Goal: Information Seeking & Learning: Learn about a topic

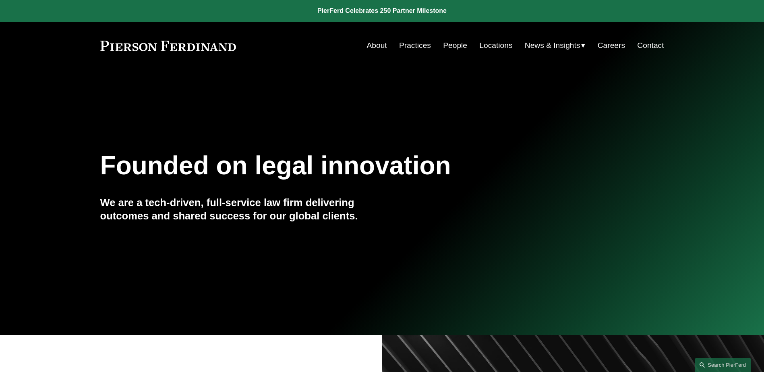
click at [0, 0] on span "News" at bounding box center [0, 0] width 0 height 0
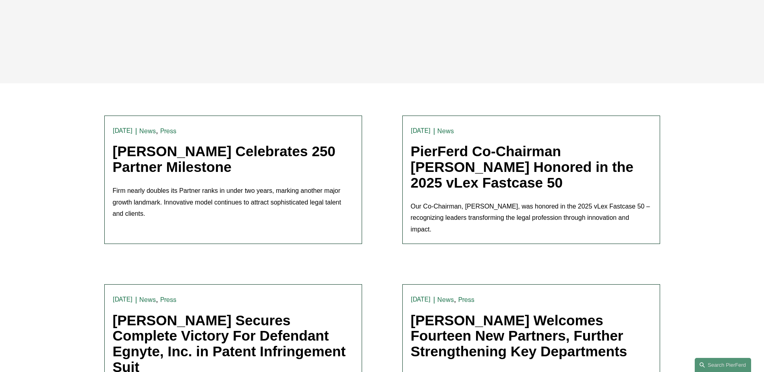
scroll to position [161, 0]
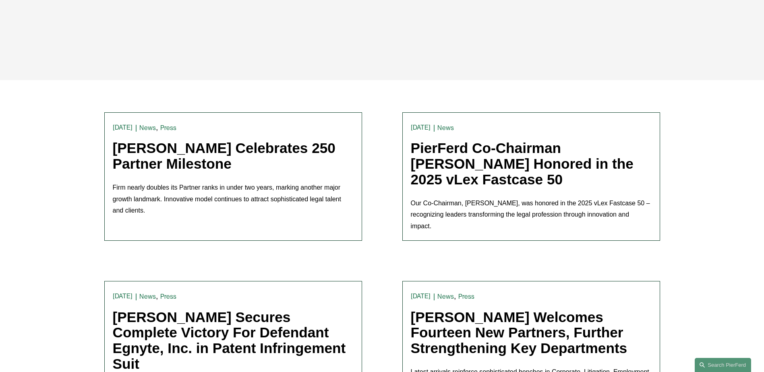
click at [219, 163] on link "[PERSON_NAME] Celebrates 250 Partner Milestone" at bounding box center [224, 155] width 223 height 31
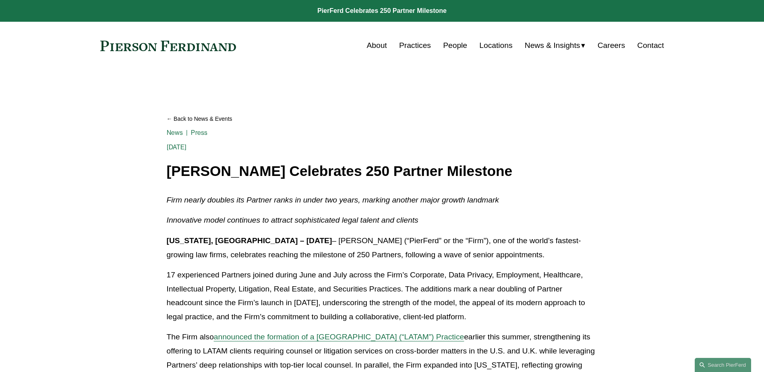
click at [337, 10] on link at bounding box center [382, 11] width 764 height 22
click at [368, 47] on link "About" at bounding box center [377, 45] width 20 height 15
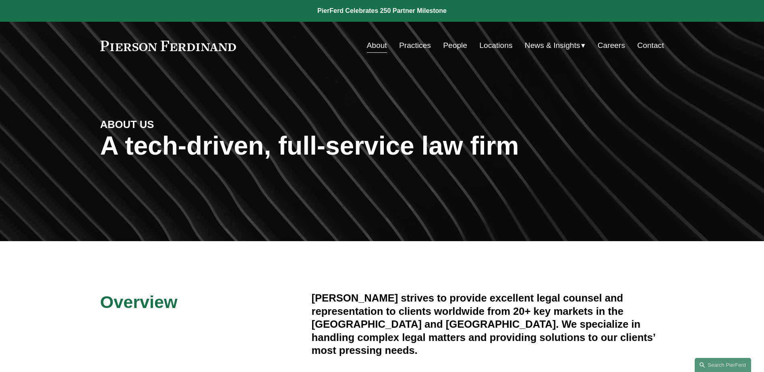
click at [191, 44] on link at bounding box center [168, 46] width 136 height 10
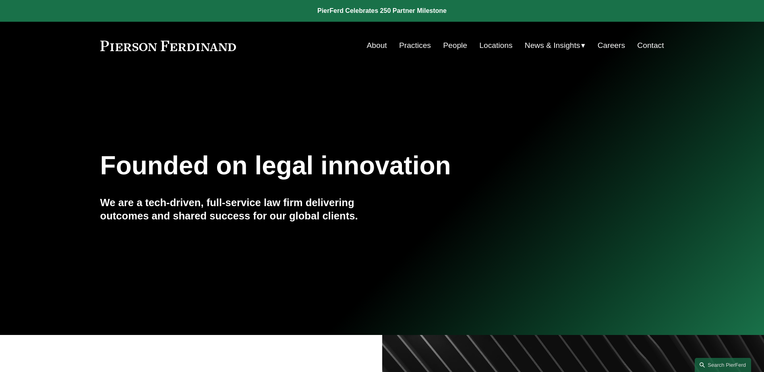
click at [193, 246] on div "Founded on legal innovation We are a tech-driven, full-service law firm deliver…" at bounding box center [382, 202] width 764 height 109
drag, startPoint x: 239, startPoint y: 0, endPoint x: 597, endPoint y: 157, distance: 390.4
click at [597, 157] on div "Founded on legal innovation We are a tech-driven, full-service law firm deliver…" at bounding box center [382, 202] width 764 height 109
click at [233, 317] on div "Founded on legal innovation We are a tech-driven, full-service law firm deliver…" at bounding box center [382, 202] width 764 height 246
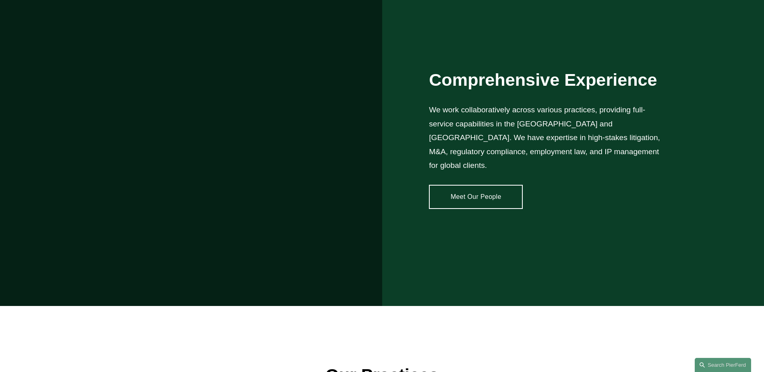
scroll to position [805, 0]
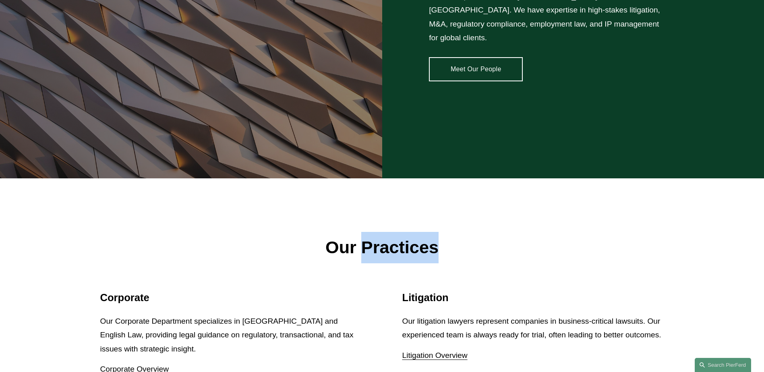
drag, startPoint x: 363, startPoint y: 240, endPoint x: 441, endPoint y: 228, distance: 78.6
click at [441, 232] on p "Our Practices" at bounding box center [381, 247] width 563 height 31
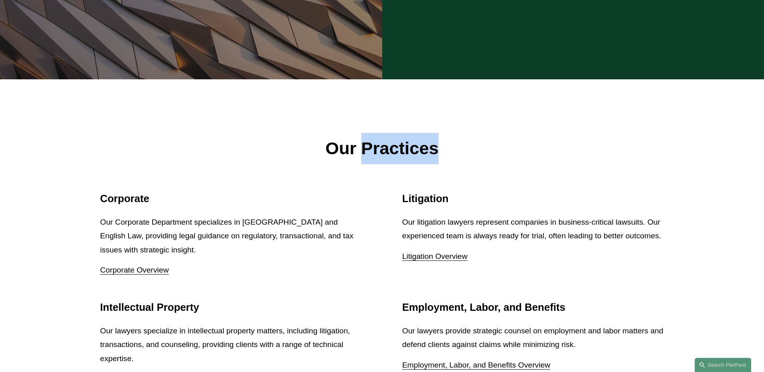
scroll to position [926, 0]
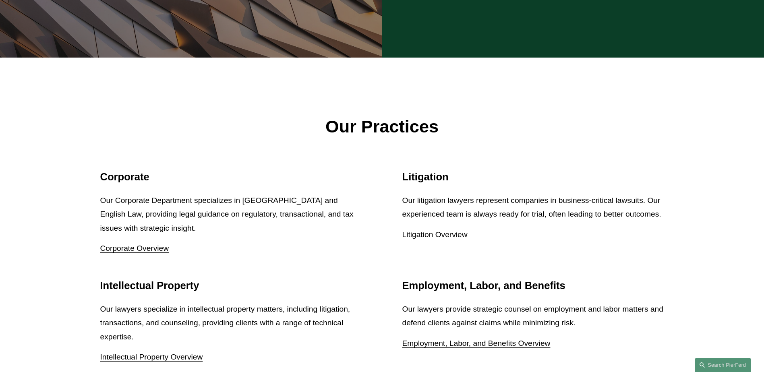
click at [345, 241] on p "Corporate Overview" at bounding box center [231, 248] width 262 height 14
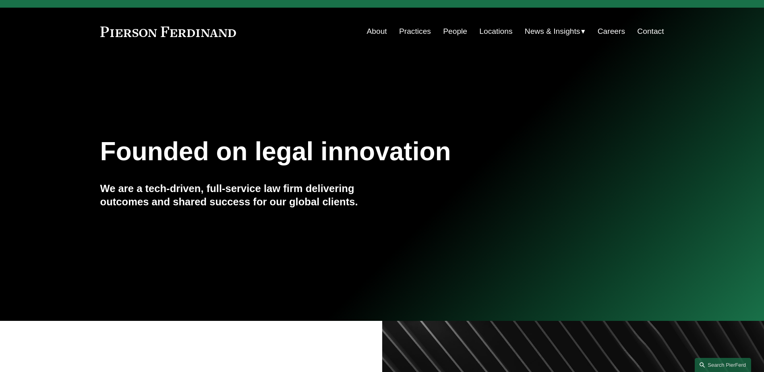
scroll to position [0, 0]
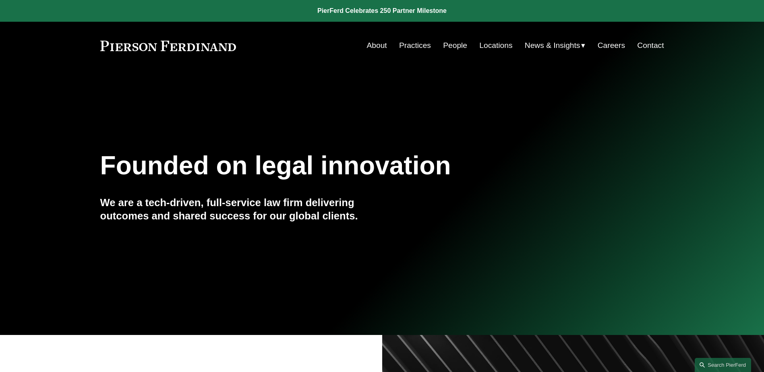
click at [412, 46] on link "Practices" at bounding box center [415, 45] width 32 height 15
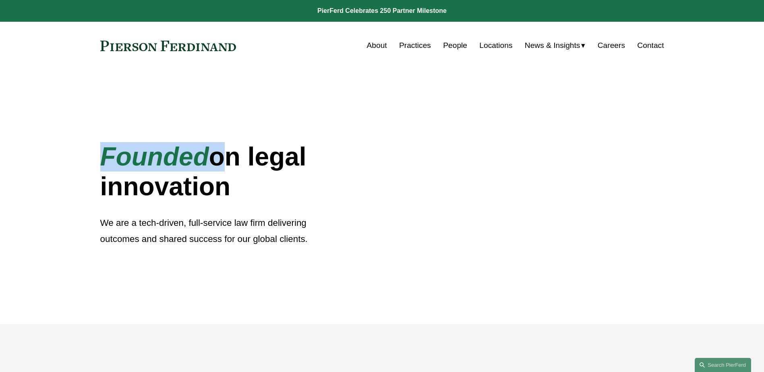
drag, startPoint x: 107, startPoint y: 154, endPoint x: 218, endPoint y: 149, distance: 111.6
click at [218, 149] on h1 "Founded on legal innovation" at bounding box center [217, 171] width 235 height 59
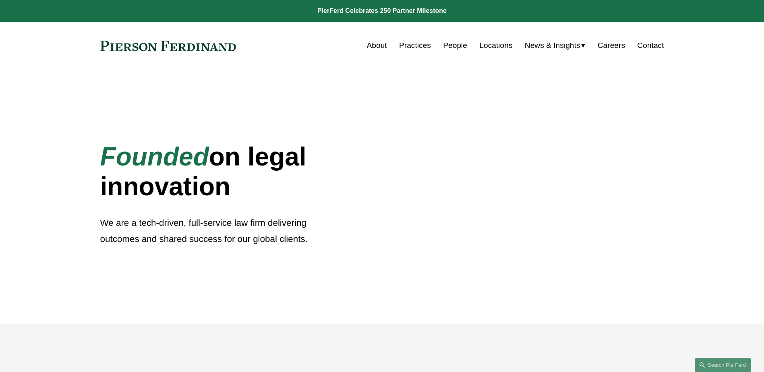
click at [409, 178] on div at bounding box center [573, 197] width 382 height 254
click at [0, 0] on span "News" at bounding box center [0, 0] width 0 height 0
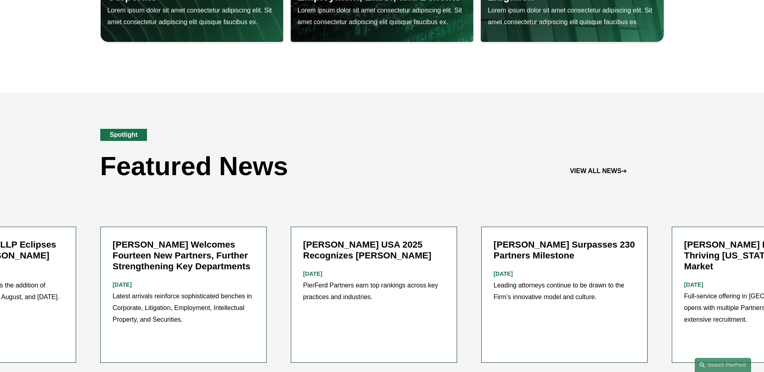
scroll to position [1006, 0]
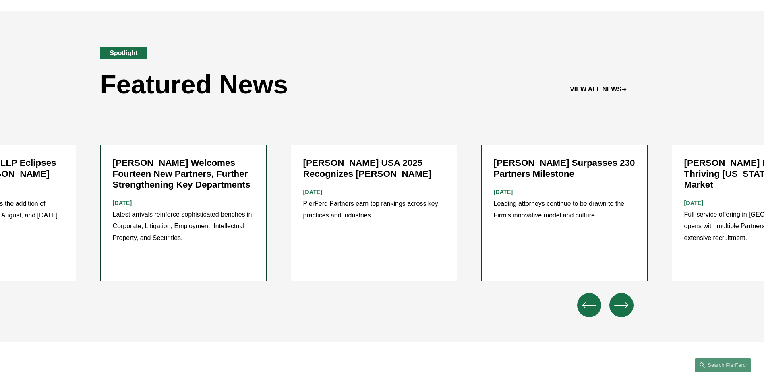
click at [621, 301] on icon "\a \a \a Next\a \a" at bounding box center [621, 305] width 14 height 14
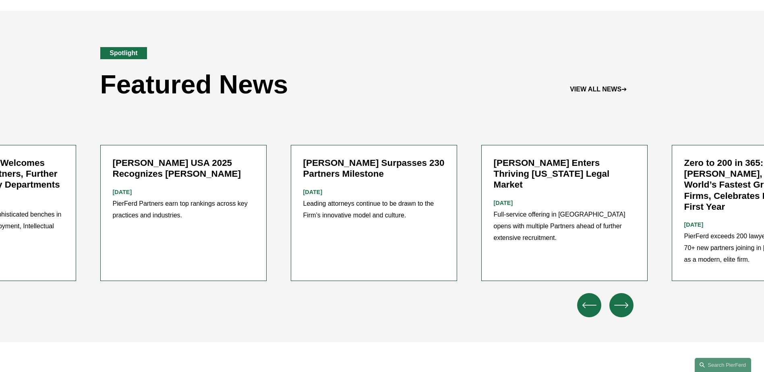
click at [621, 301] on icon "\a \a \a Next\a \a" at bounding box center [621, 305] width 14 height 14
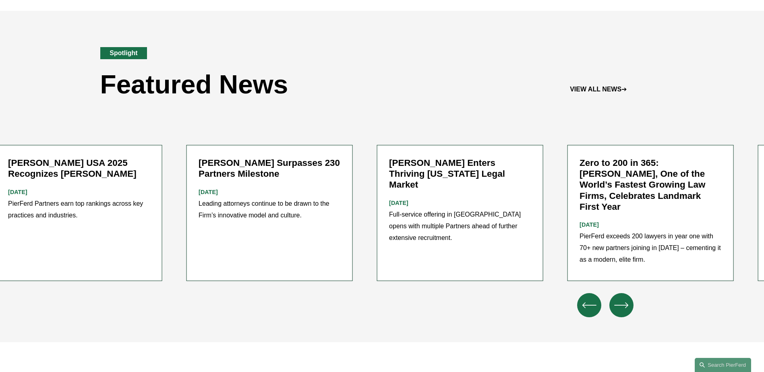
click at [621, 301] on icon "\a \a \a Next\a \a" at bounding box center [621, 305] width 14 height 14
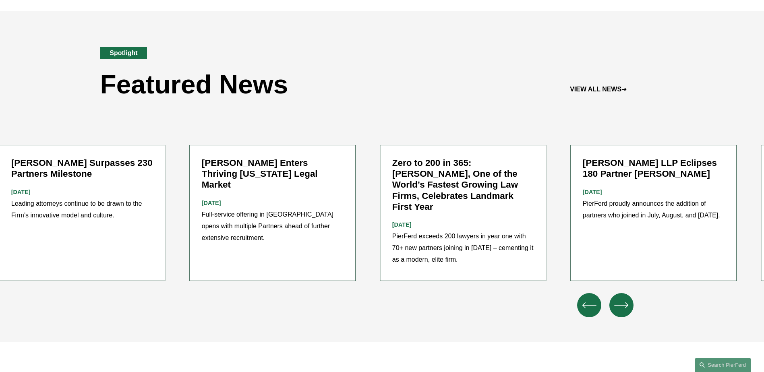
click at [621, 301] on icon "\a \a \a Next\a \a" at bounding box center [621, 305] width 14 height 14
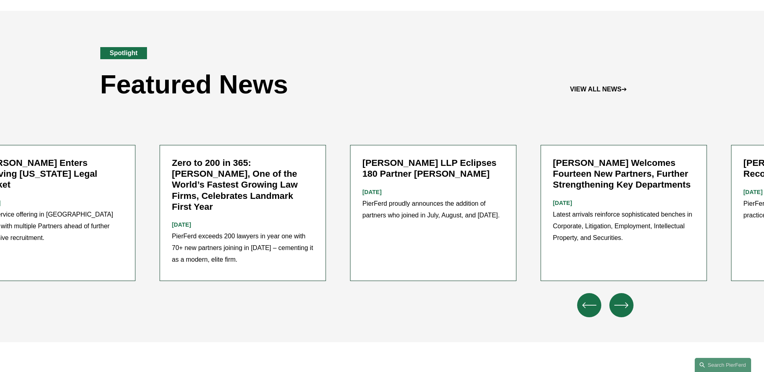
click at [621, 301] on icon "\a \a \a Next\a \a" at bounding box center [621, 305] width 14 height 14
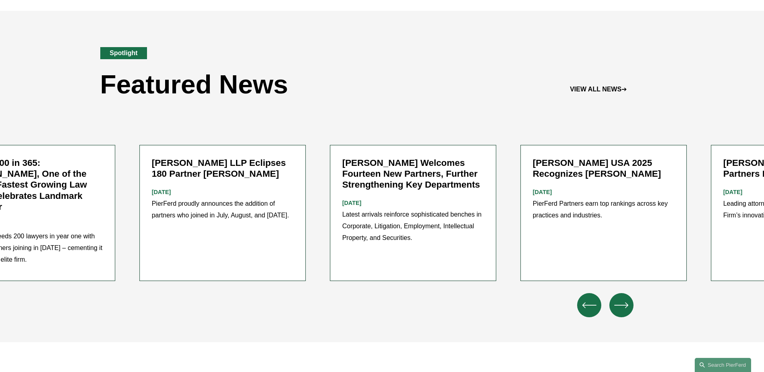
click at [621, 301] on icon "\a \a \a Next\a \a" at bounding box center [621, 305] width 14 height 14
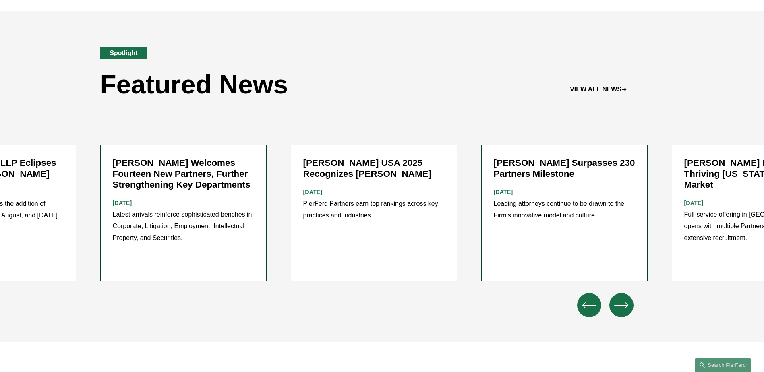
click at [621, 301] on icon "\a \a \a Next\a \a" at bounding box center [621, 305] width 14 height 14
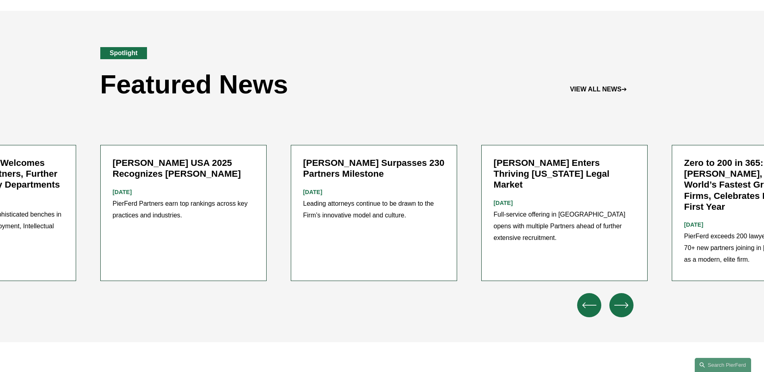
click at [586, 302] on icon "\a \a Previous\a \a \a" at bounding box center [589, 305] width 14 height 14
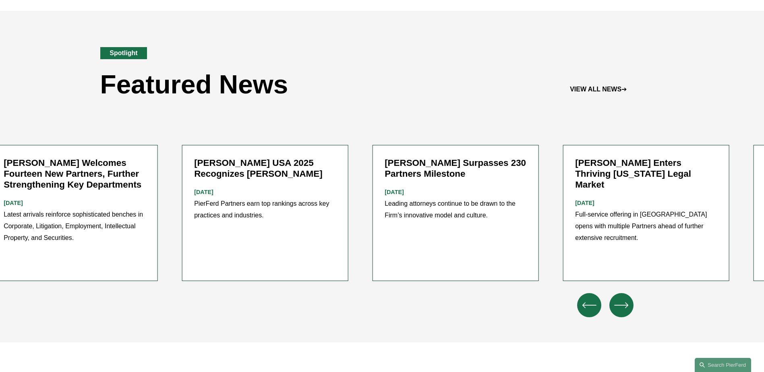
click at [586, 302] on icon "\a \a Previous\a \a \a" at bounding box center [589, 305] width 14 height 14
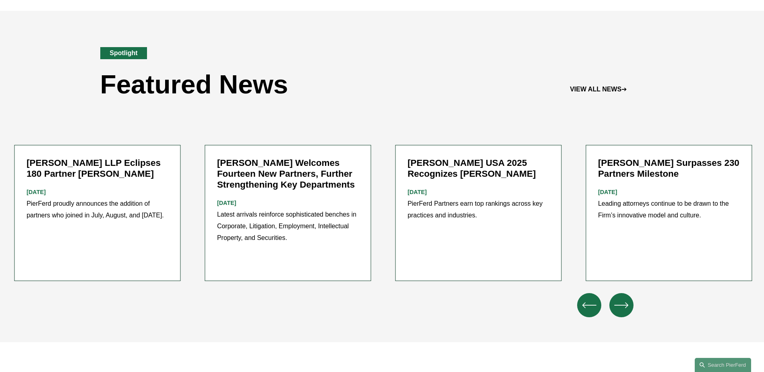
click at [586, 302] on icon "\a \a Previous\a \a \a" at bounding box center [589, 305] width 14 height 14
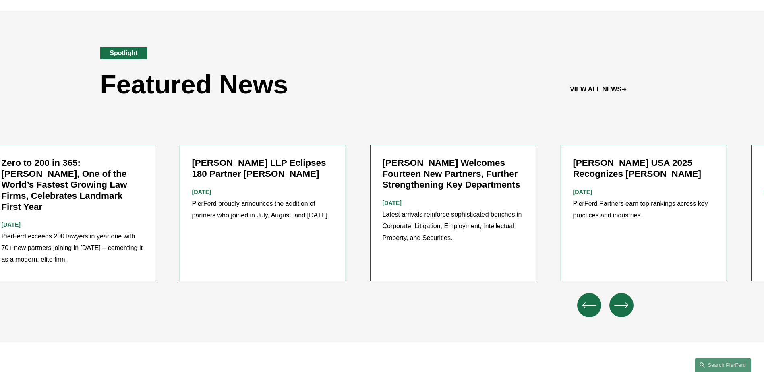
click at [586, 302] on icon "\a \a Previous\a \a \a" at bounding box center [589, 305] width 14 height 14
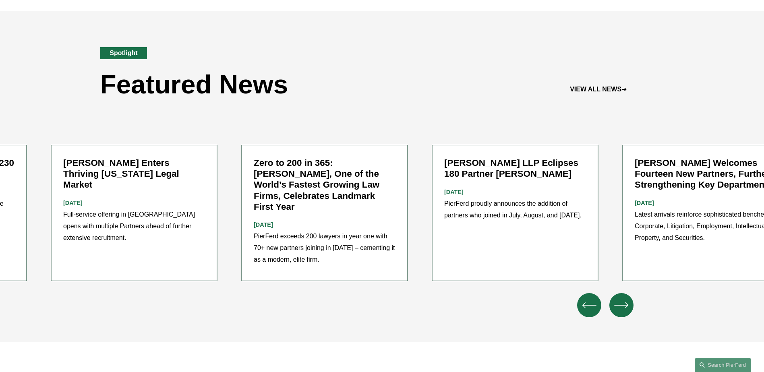
click at [586, 302] on icon "\a \a Previous\a \a \a" at bounding box center [589, 305] width 14 height 14
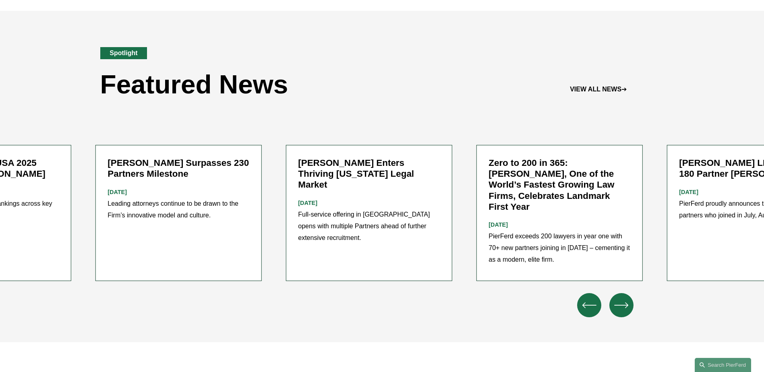
click at [586, 302] on icon "\a \a Previous\a \a \a" at bounding box center [589, 305] width 14 height 14
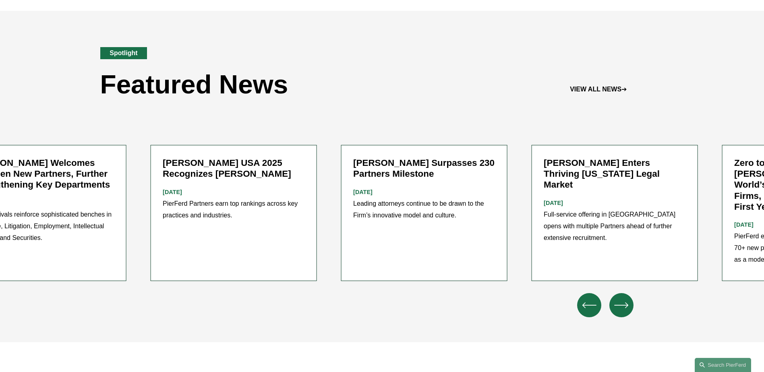
click at [586, 302] on icon "\a \a Previous\a \a \a" at bounding box center [589, 305] width 14 height 14
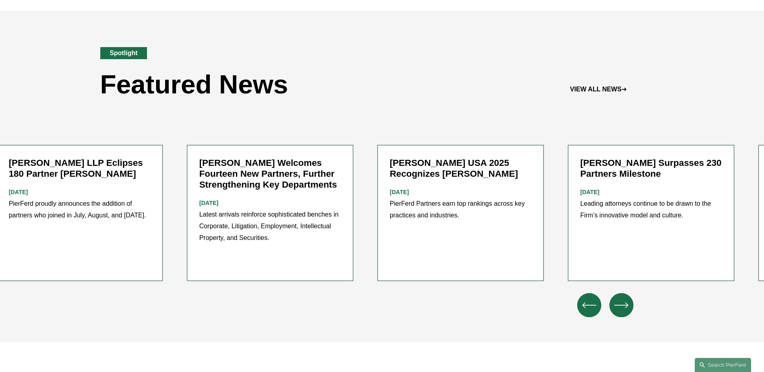
click at [586, 302] on icon "\a \a Previous\a \a \a" at bounding box center [589, 305] width 14 height 14
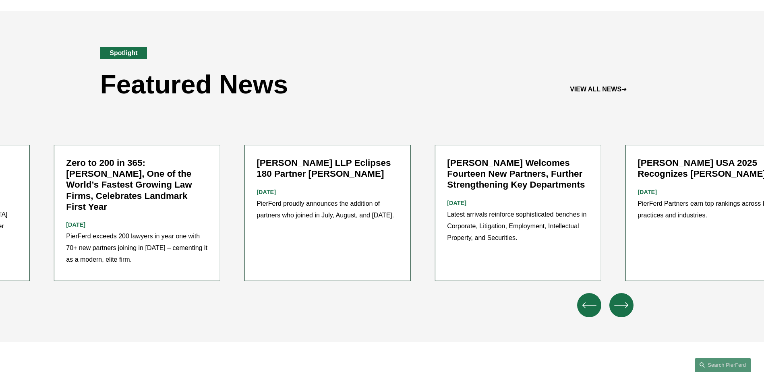
click at [586, 302] on icon "\a \a Previous\a \a \a" at bounding box center [589, 305] width 14 height 14
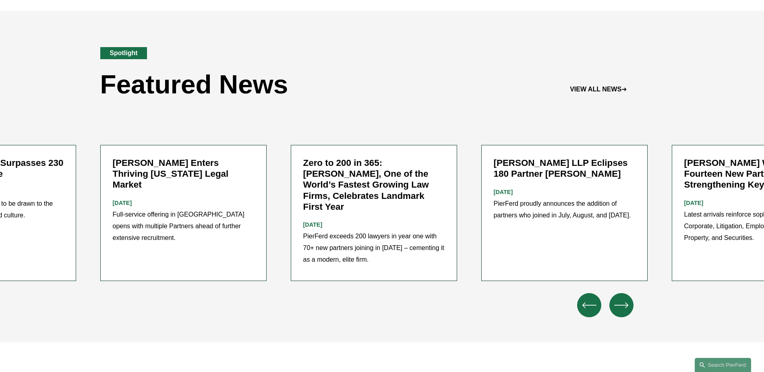
click at [586, 302] on icon "\a \a Previous\a \a \a" at bounding box center [589, 305] width 14 height 14
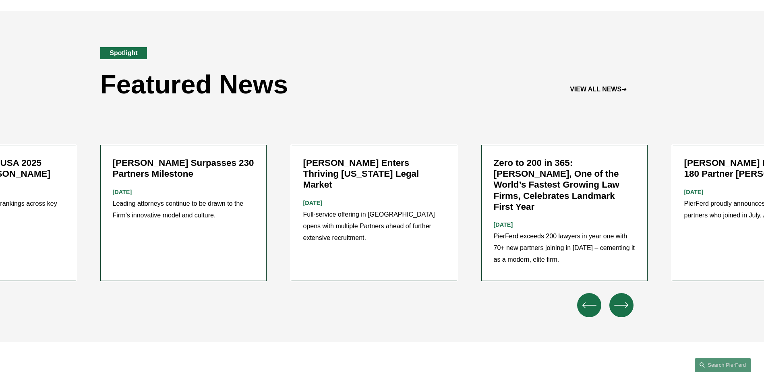
click at [586, 302] on icon "\a \a Previous\a \a \a" at bounding box center [589, 305] width 14 height 14
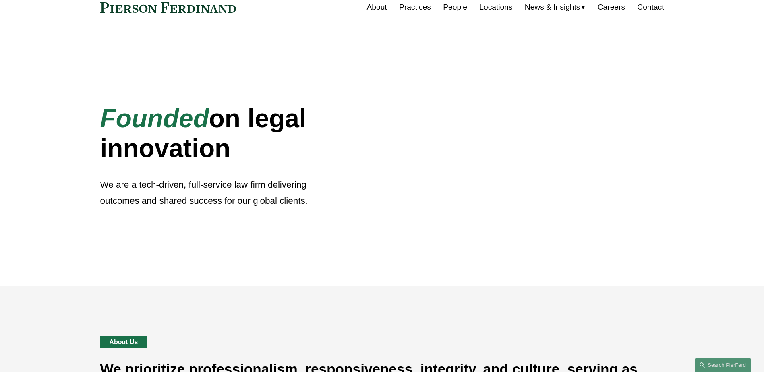
scroll to position [0, 0]
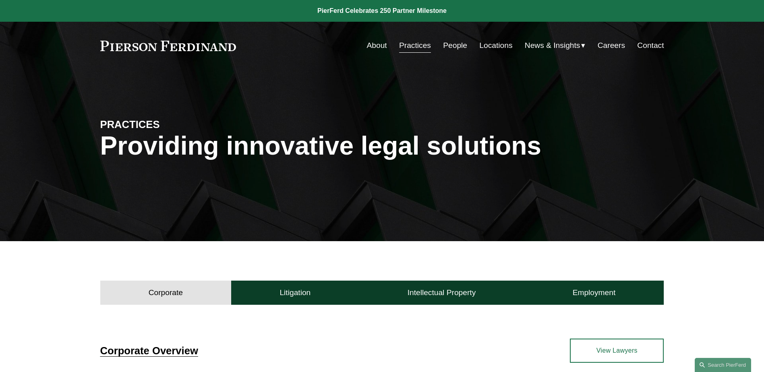
click at [373, 43] on link "About" at bounding box center [377, 45] width 20 height 15
